Goal: Register for event/course

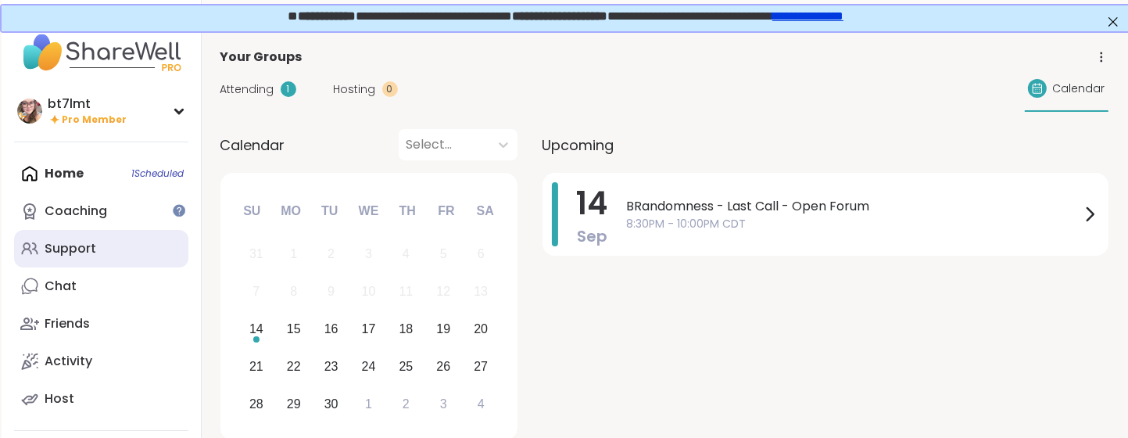
click at [112, 251] on link "Support" at bounding box center [101, 249] width 174 height 38
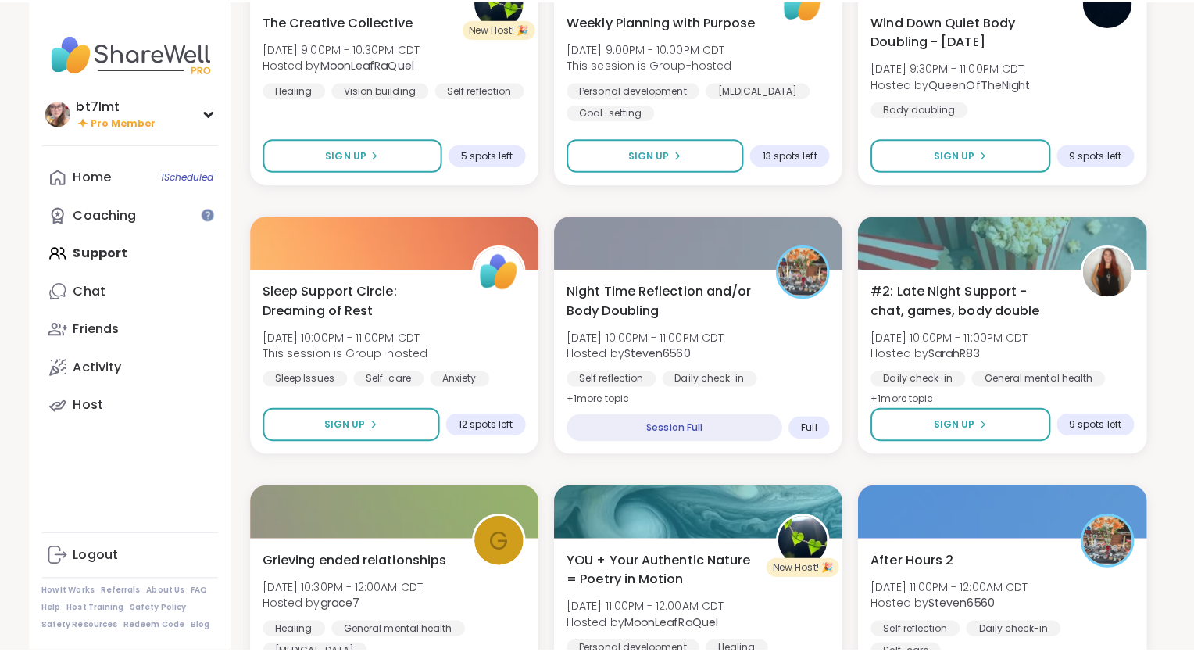
scroll to position [1407, 0]
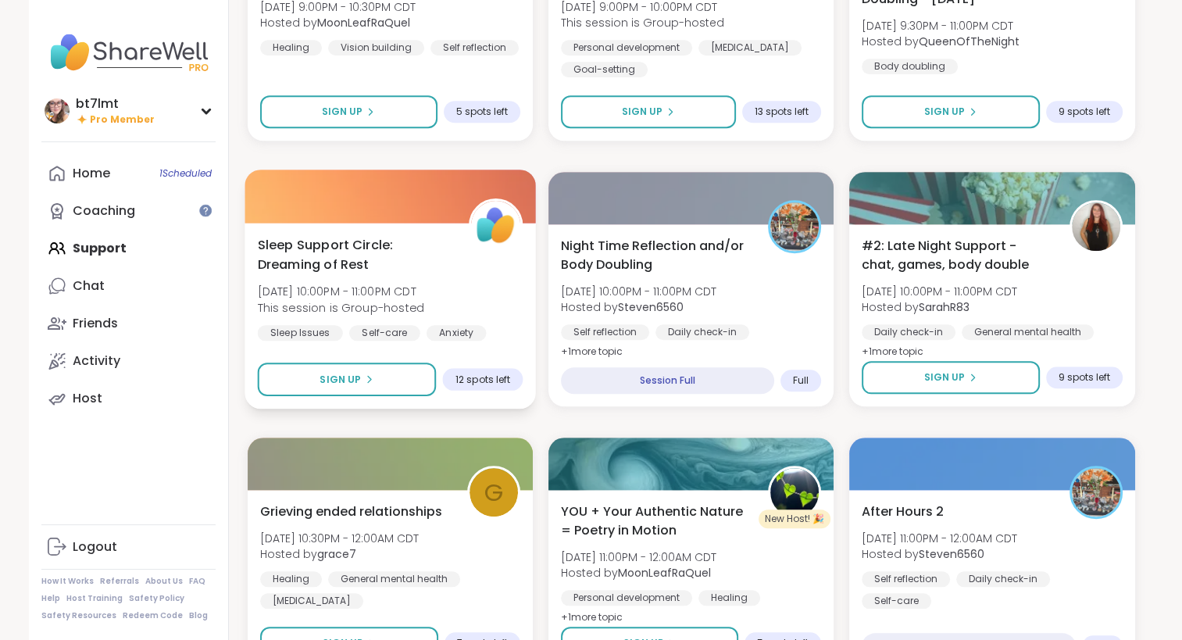
click at [508, 272] on div "Sleep Support Circle: Dreaming of Rest [DATE] 10:00PM - 11:00PM CDT This sessio…" at bounding box center [390, 288] width 266 height 106
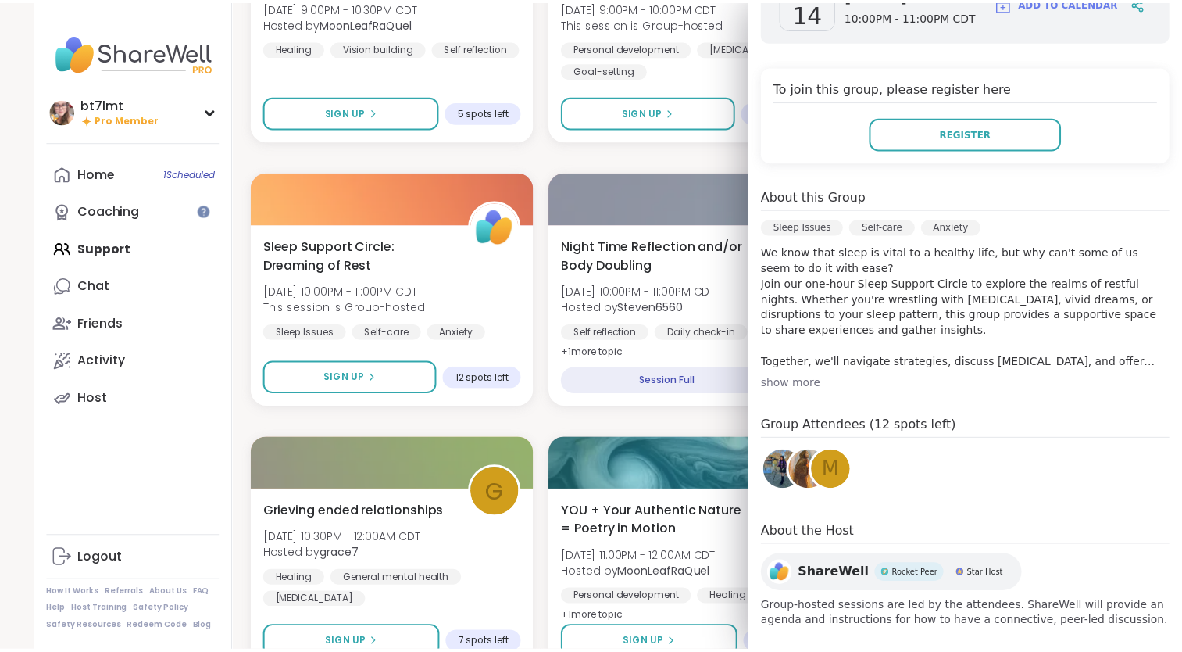
scroll to position [306, 0]
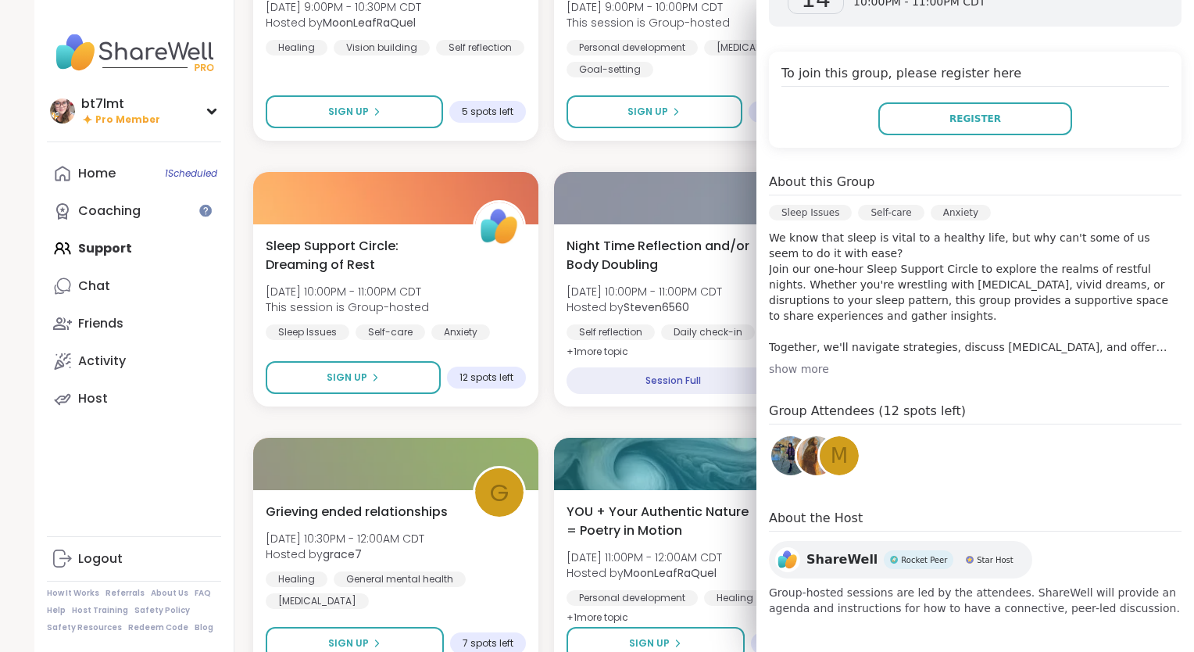
click at [642, 422] on div "Narcissistic Abuse Recovery Circle (90min) [DATE] 6:00PM - 7:30PM CDT This sess…" at bounding box center [697, 421] width 888 height 3157
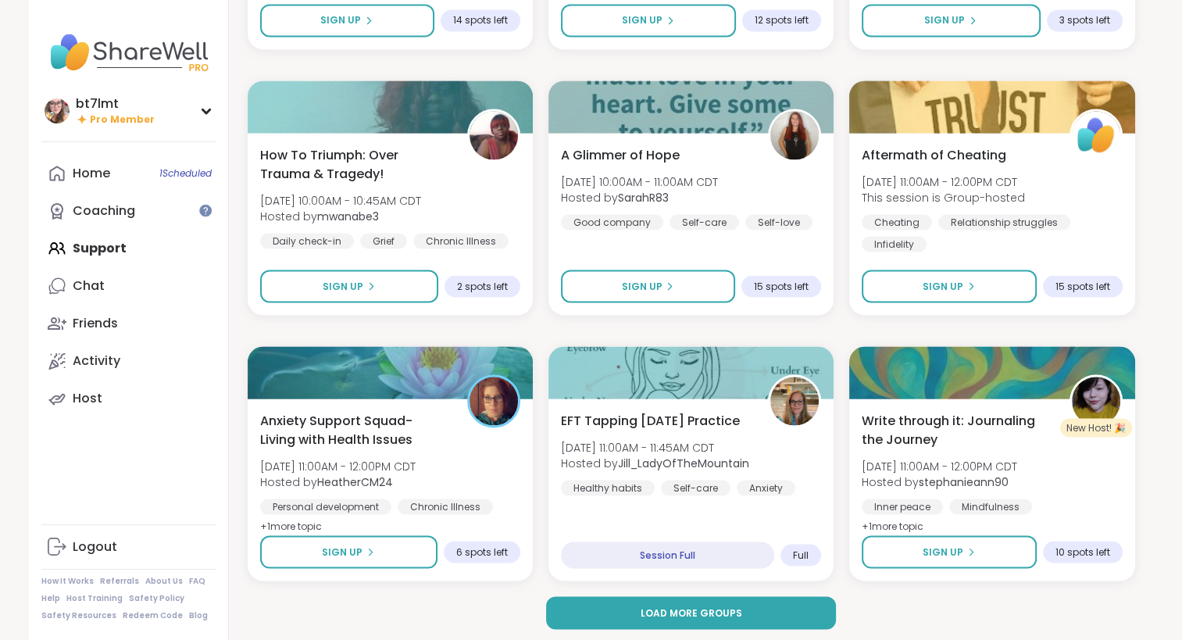
scroll to position [2830, 0]
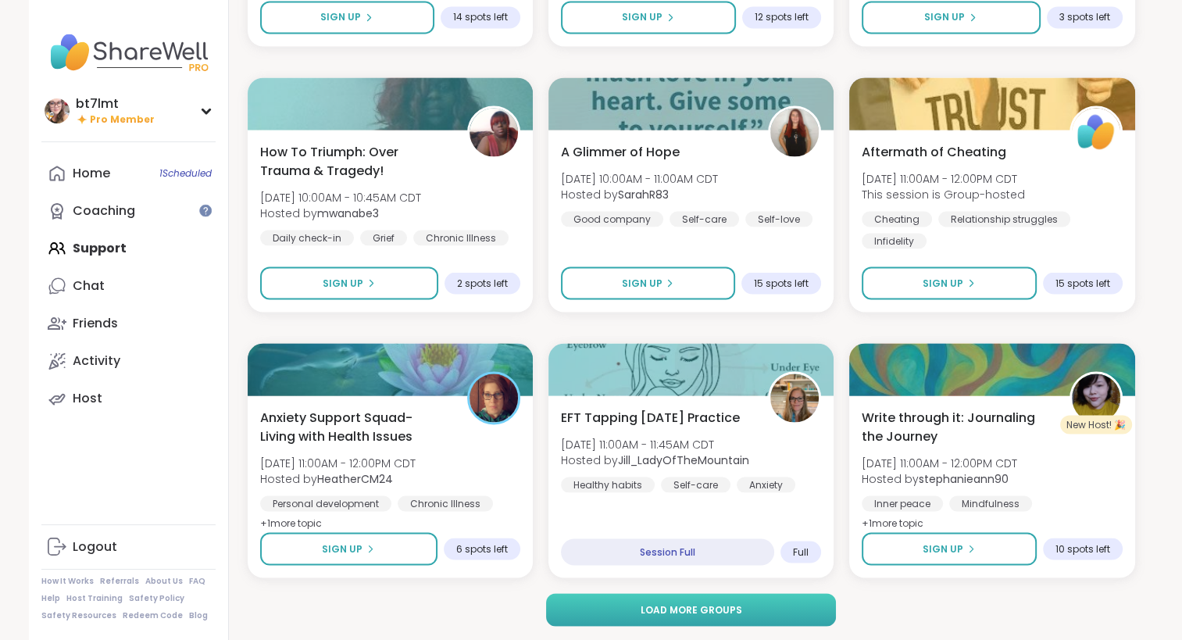
click at [738, 437] on span "Load more groups" at bounding box center [691, 610] width 102 height 14
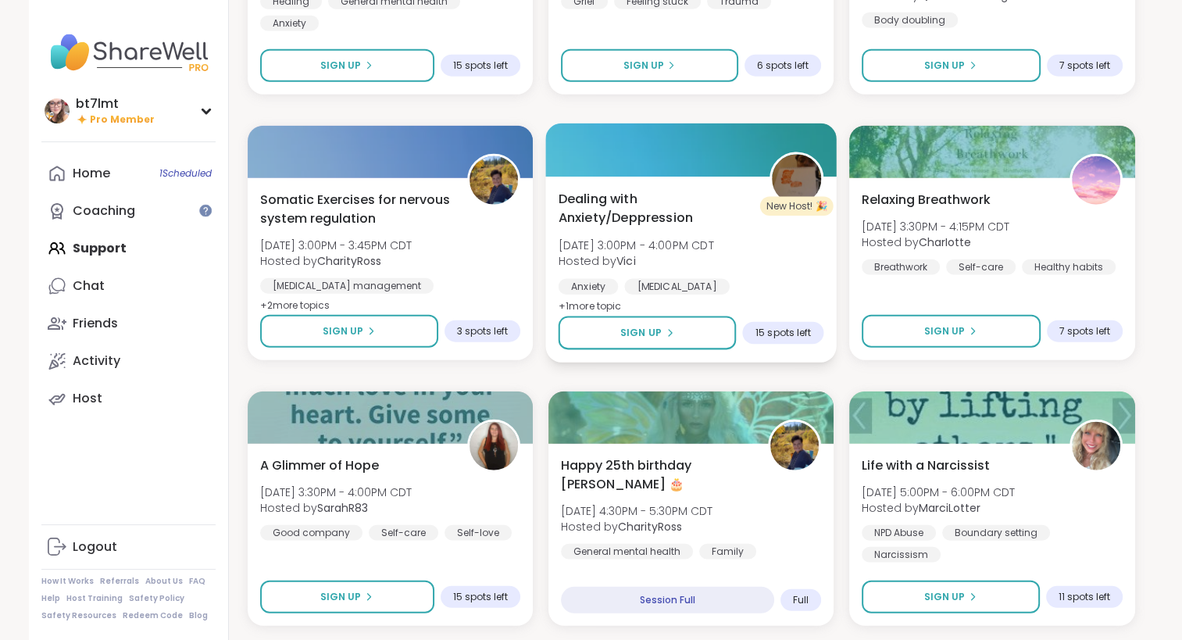
scroll to position [3846, 0]
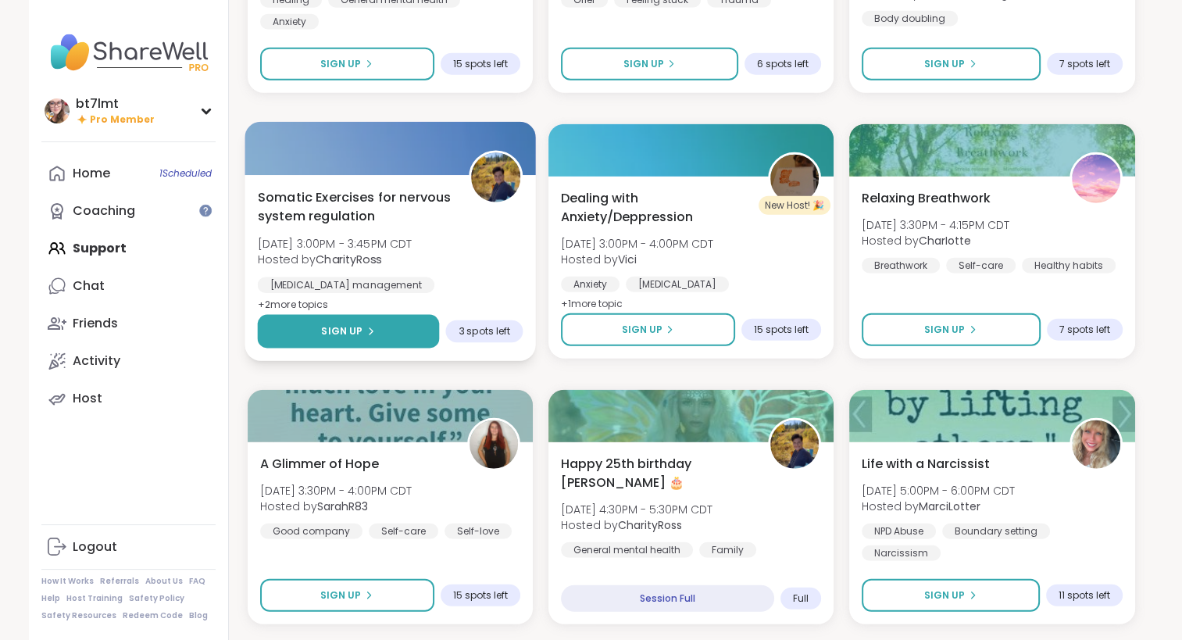
click at [417, 338] on button "Sign Up" at bounding box center [348, 332] width 182 height 34
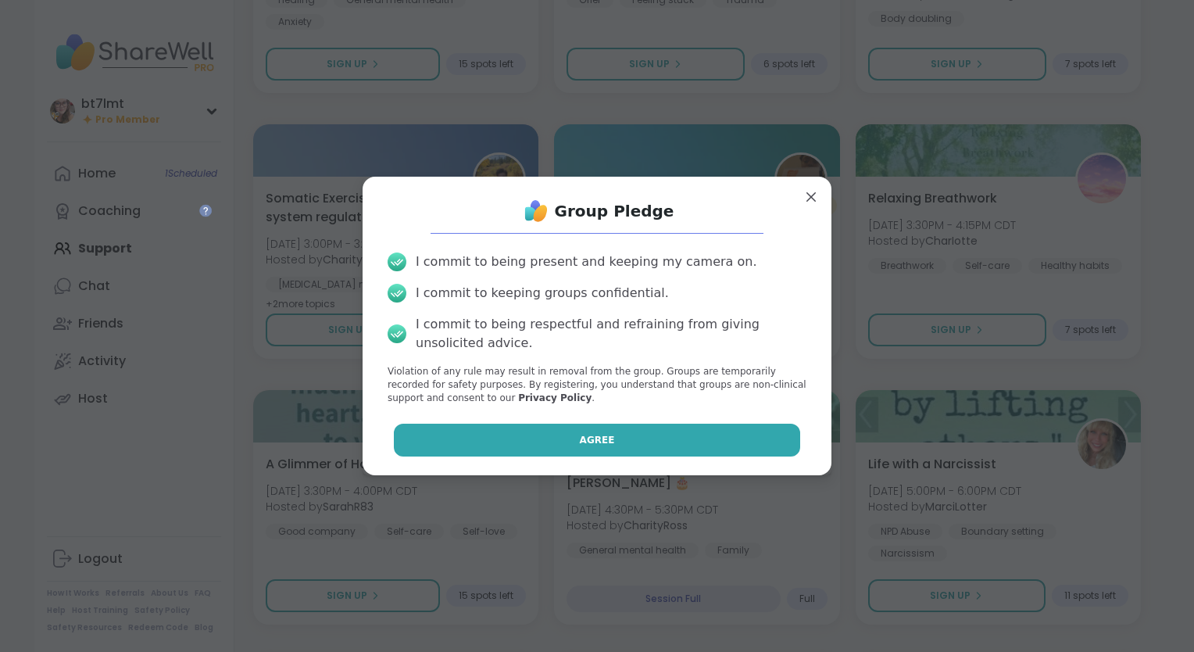
click at [530, 433] on button "Agree" at bounding box center [597, 440] width 407 height 33
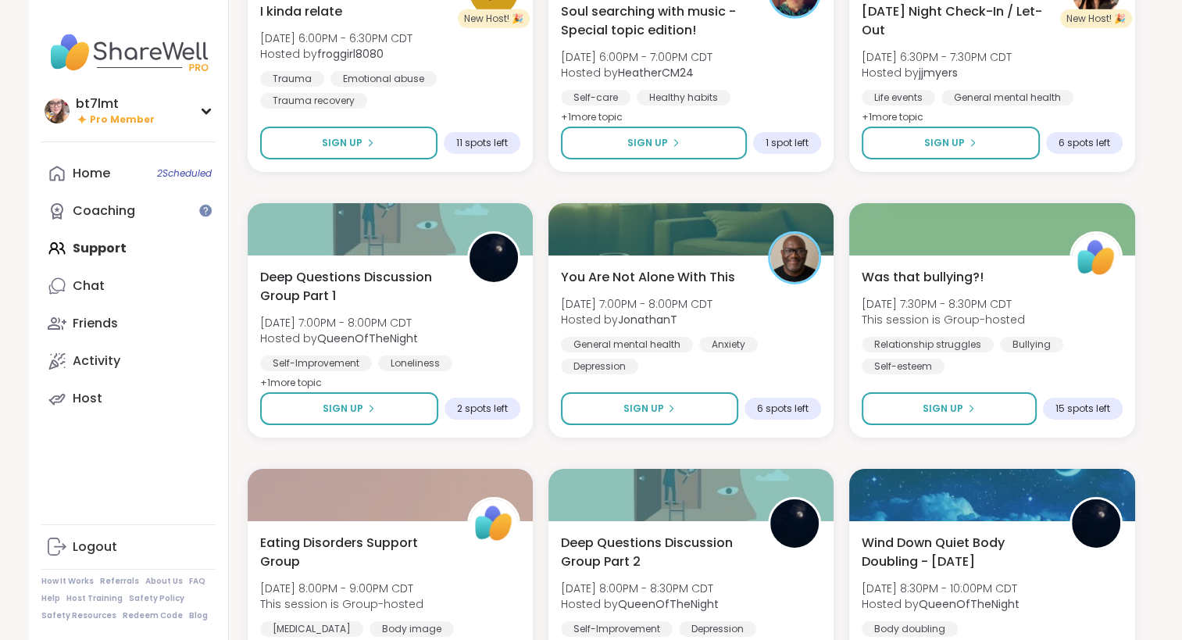
scroll to position [5096, 0]
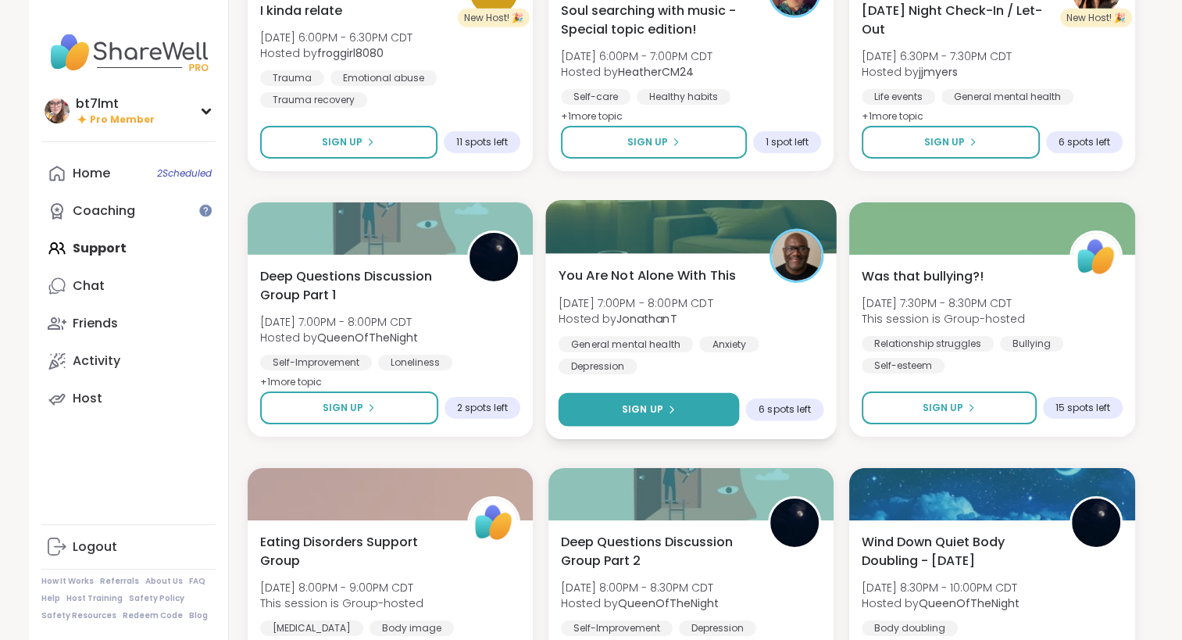
click at [719, 405] on button "Sign Up" at bounding box center [648, 410] width 181 height 34
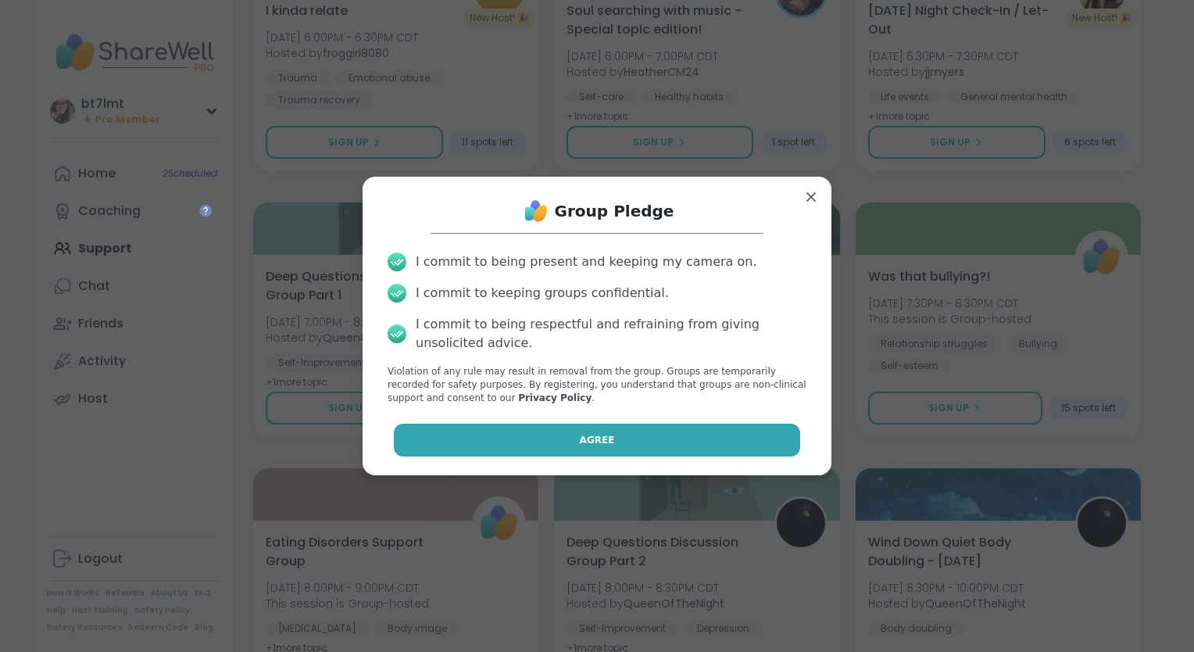
click at [739, 437] on button "Agree" at bounding box center [597, 440] width 407 height 33
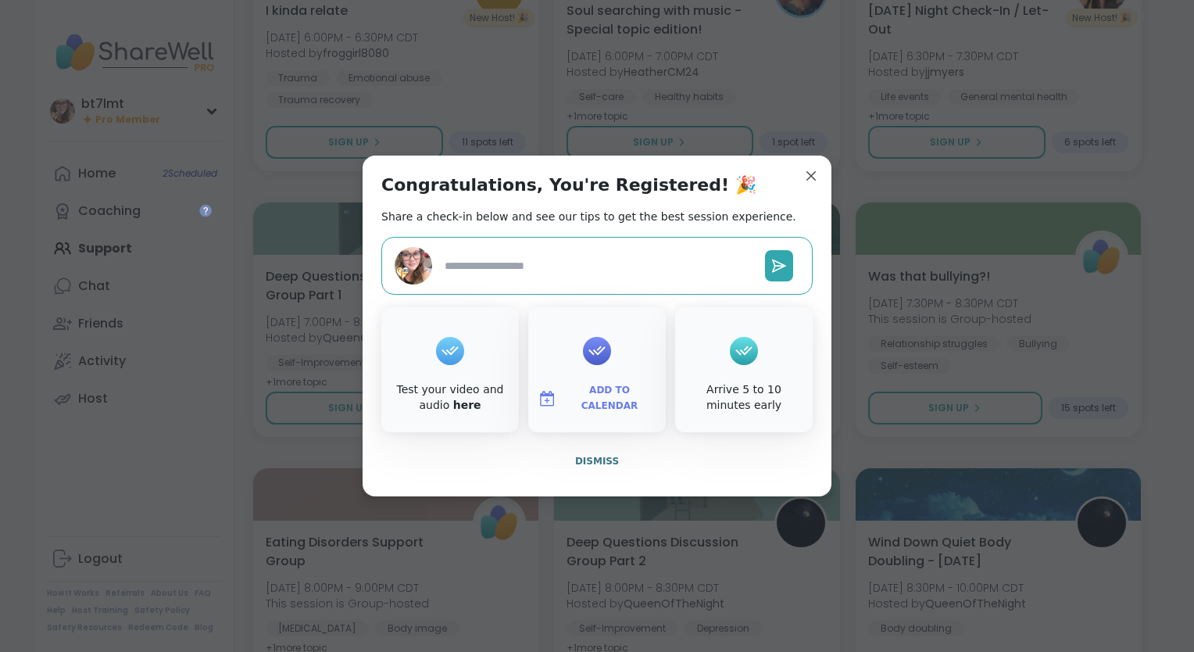
type textarea "*"
click at [814, 186] on div "Congratulations, You're Registered! 🎉 Share a check-in below and see our tips t…" at bounding box center [597, 326] width 469 height 341
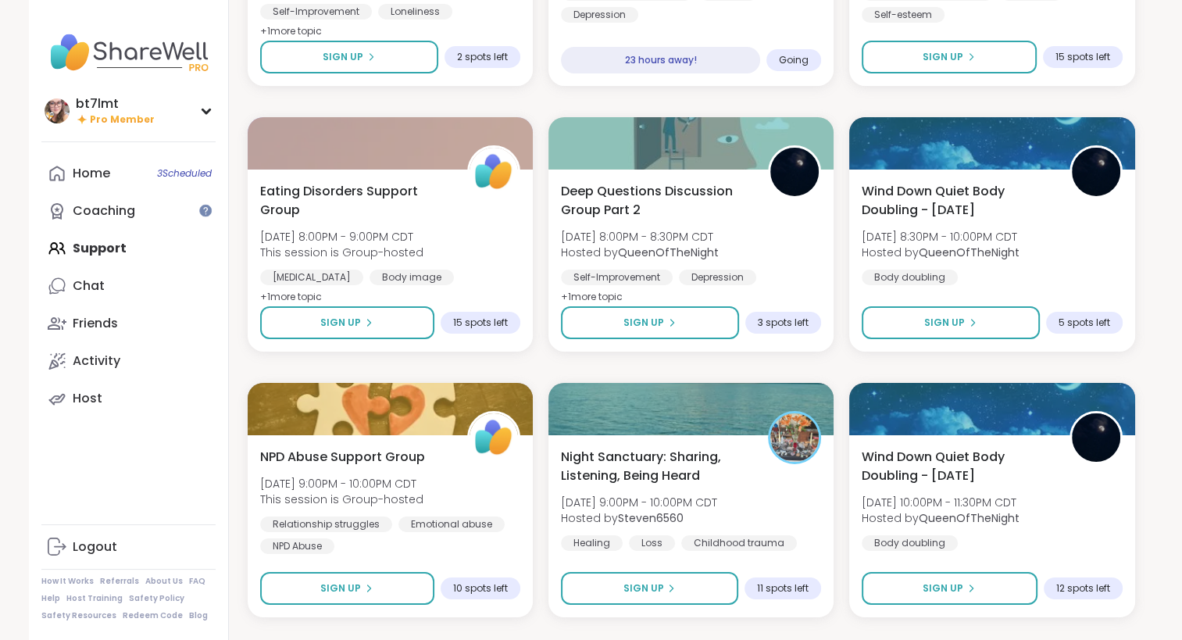
scroll to position [5487, 0]
